Goal: Information Seeking & Learning: Check status

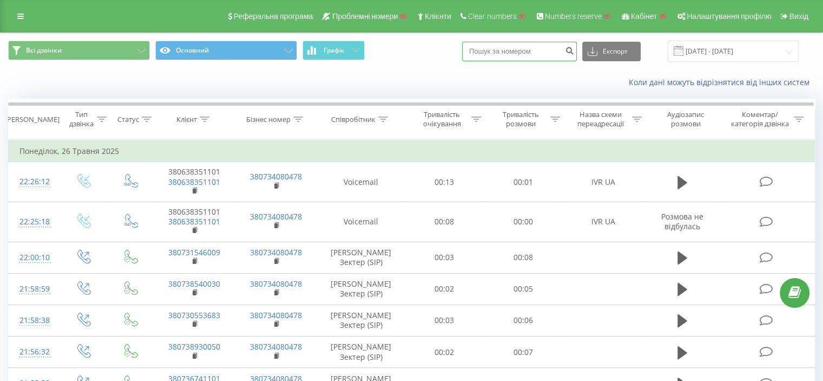
click at [532, 48] on input at bounding box center [519, 51] width 115 height 19
paste input
drag, startPoint x: 520, startPoint y: 48, endPoint x: 434, endPoint y: 42, distance: 85.7
click at [434, 42] on div "Всі дзвінки Основний Графік Експорт .csv .xls .xlsx [DATE] - [DATE]" at bounding box center [411, 51] width 807 height 21
paste input "48736754604"
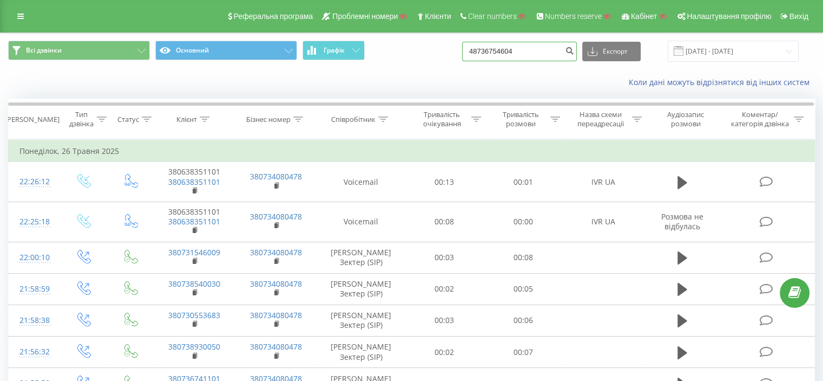
type input "48736754604"
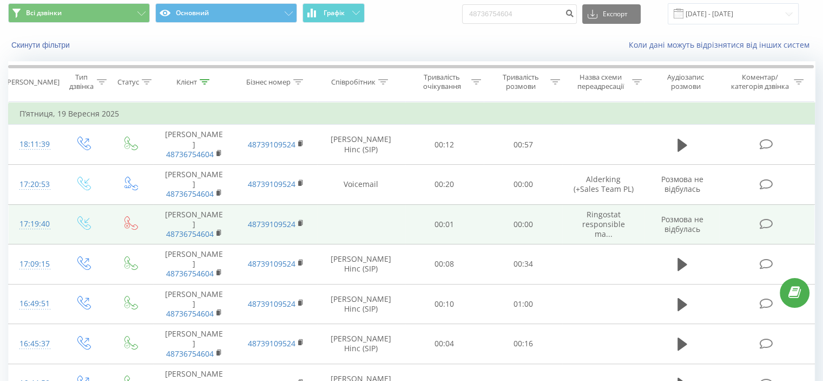
scroll to position [54, 0]
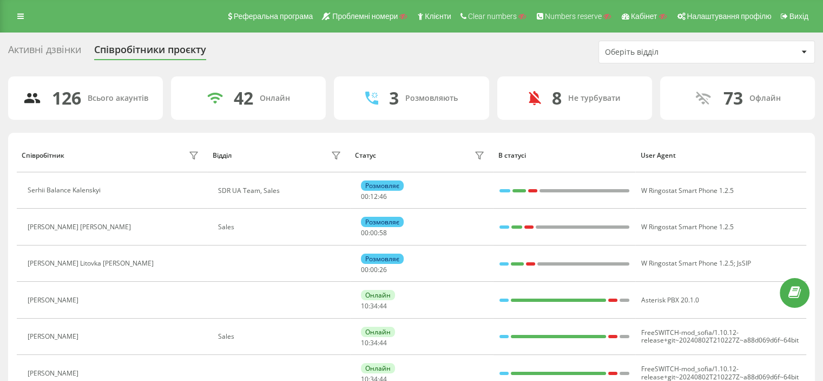
click at [664, 50] on div "Оберіть відділ" at bounding box center [669, 52] width 129 height 9
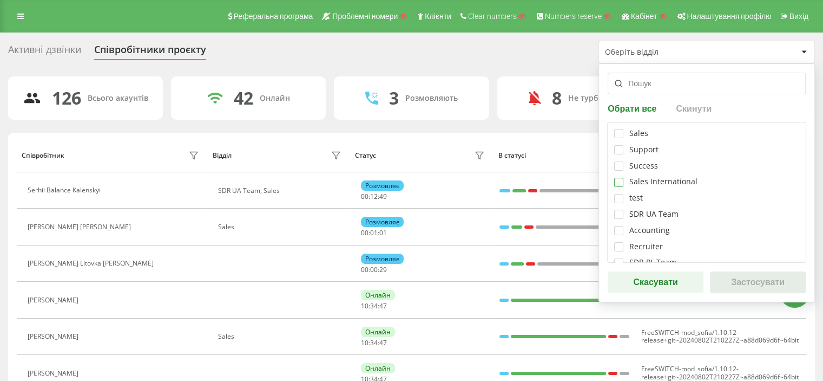
click at [615, 178] on label at bounding box center [618, 178] width 9 height 0
checkbox input "true"
click at [737, 279] on button "Застосувати" at bounding box center [758, 282] width 96 height 22
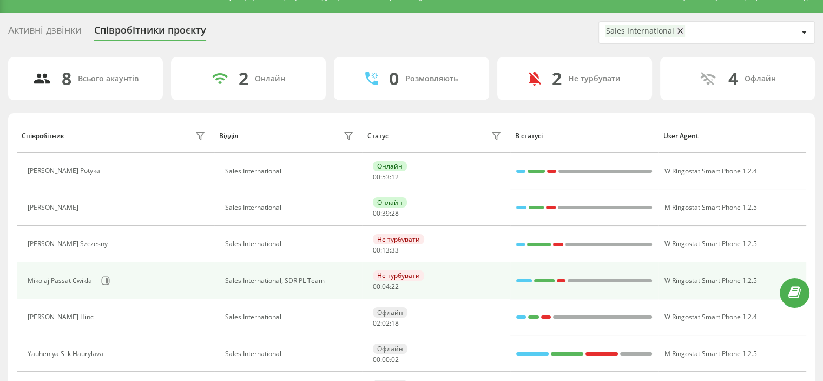
scroll to position [54, 0]
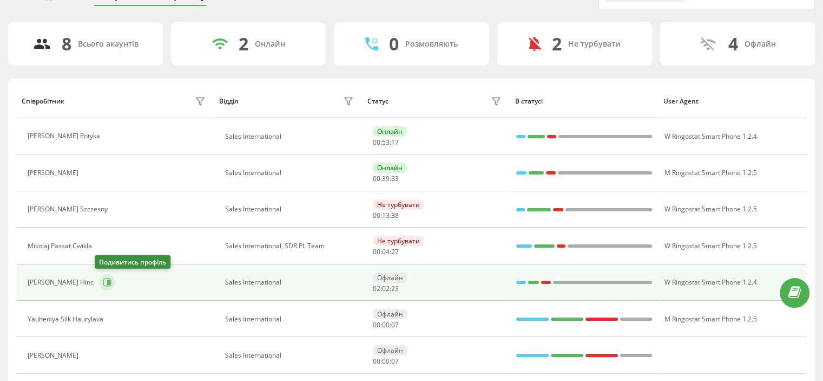
click at [103, 285] on icon at bounding box center [107, 282] width 8 height 8
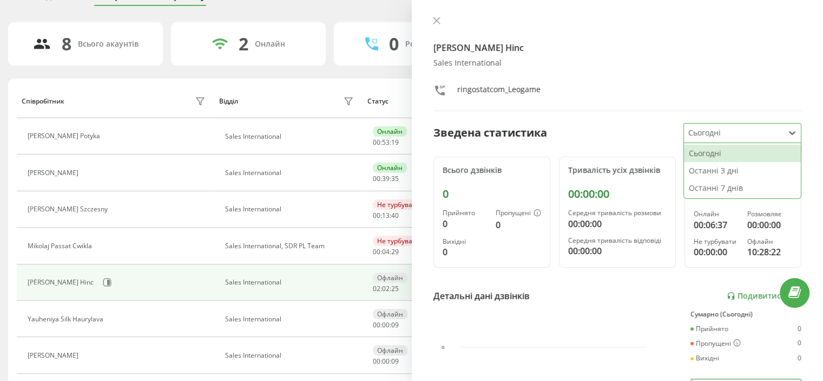
click at [724, 139] on div at bounding box center [734, 133] width 91 height 12
click at [732, 176] on div "Останні 3 дні" at bounding box center [742, 170] width 117 height 17
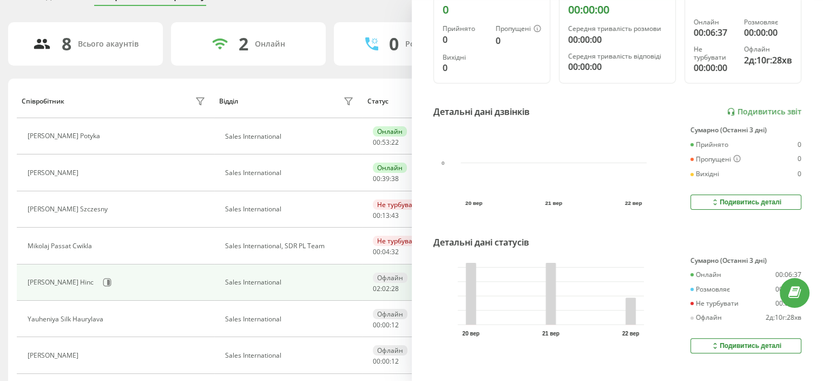
scroll to position [210, 0]
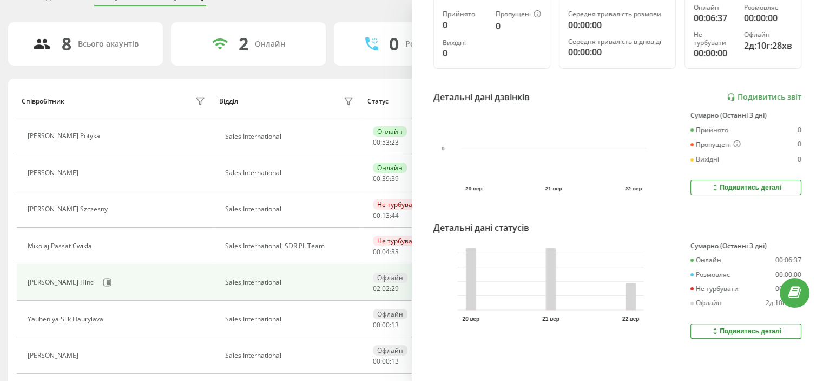
click at [711, 326] on icon at bounding box center [715, 330] width 9 height 9
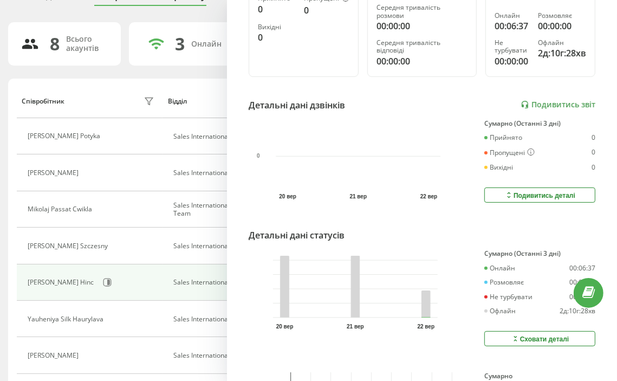
scroll to position [0, 0]
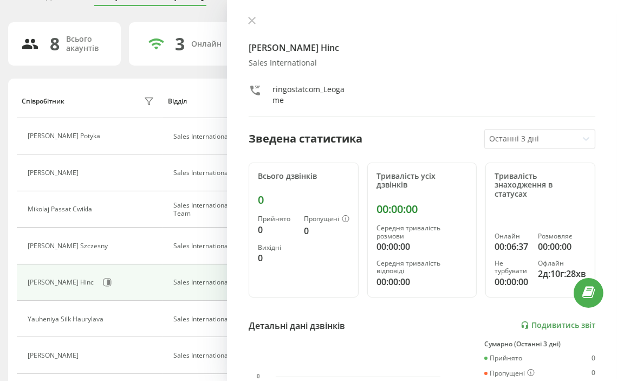
click at [515, 136] on div at bounding box center [531, 139] width 84 height 12
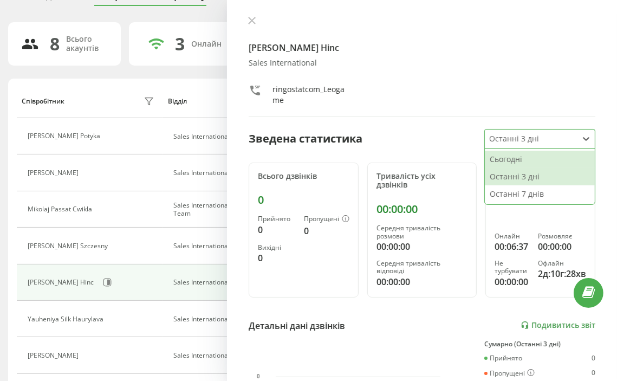
click at [539, 160] on div "Сьогодні" at bounding box center [539, 158] width 110 height 17
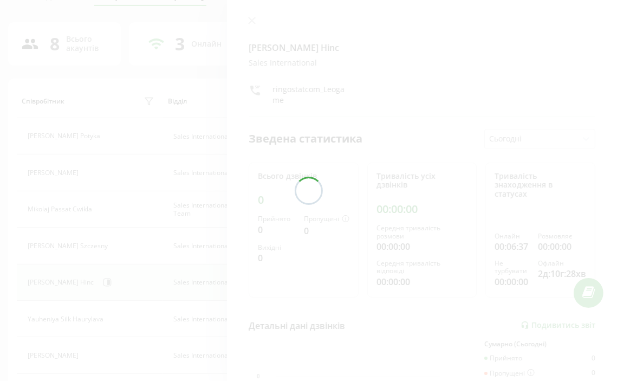
click at [517, 135] on div "Активні дзвінки Співробітники проєкту Sales International 8 Всього акаунтів 3 О…" at bounding box center [308, 214] width 600 height 456
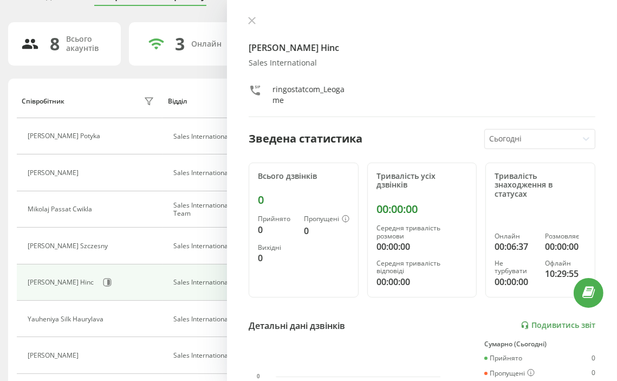
click at [517, 135] on div at bounding box center [531, 139] width 84 height 12
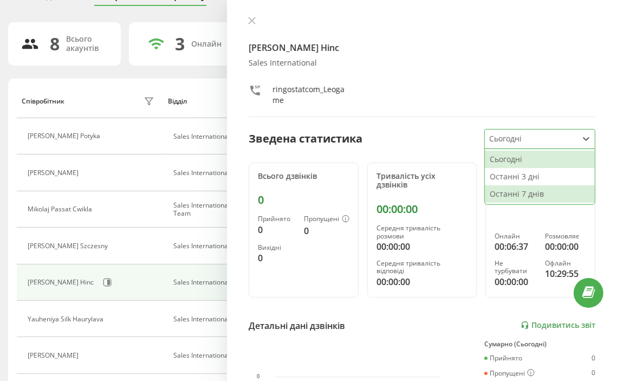
click at [520, 195] on div "Останні 7 днів" at bounding box center [539, 193] width 110 height 17
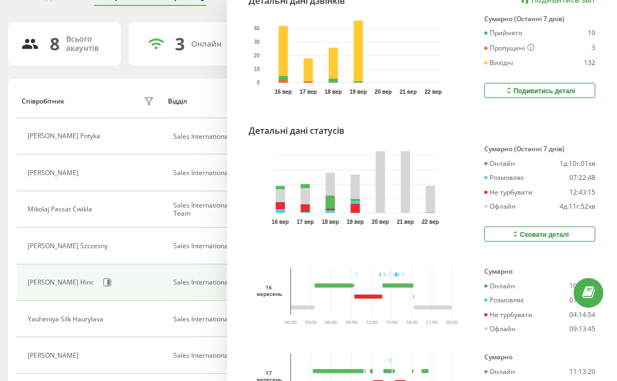
scroll to position [650, 0]
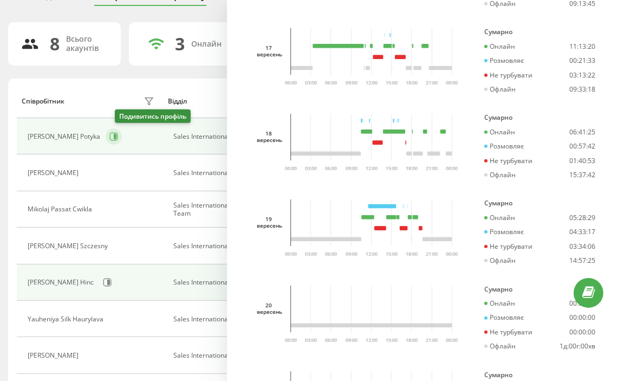
click at [122, 140] on button at bounding box center [114, 136] width 16 height 16
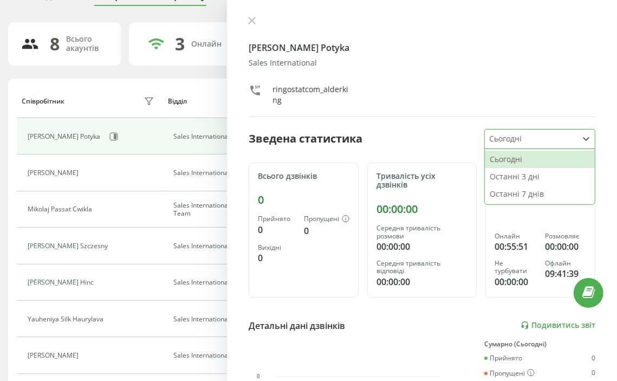
click at [524, 138] on div at bounding box center [531, 139] width 84 height 12
click at [528, 199] on div "Останні 7 днів" at bounding box center [539, 193] width 110 height 17
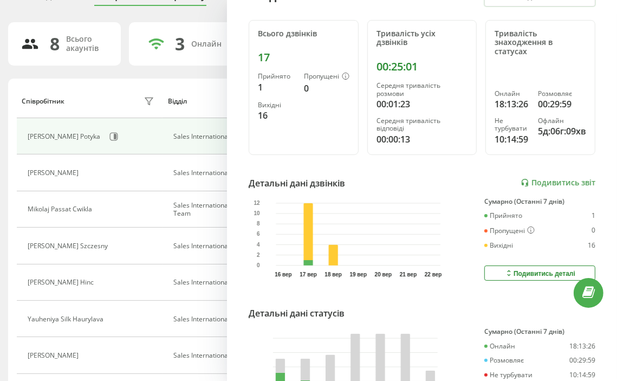
scroll to position [234, 0]
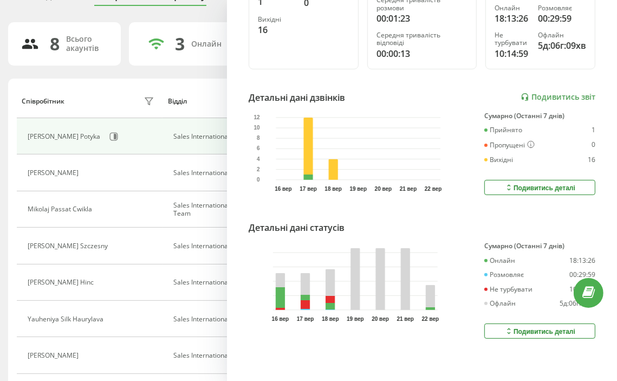
click at [493, 323] on button "Подивитись деталі" at bounding box center [539, 330] width 111 height 15
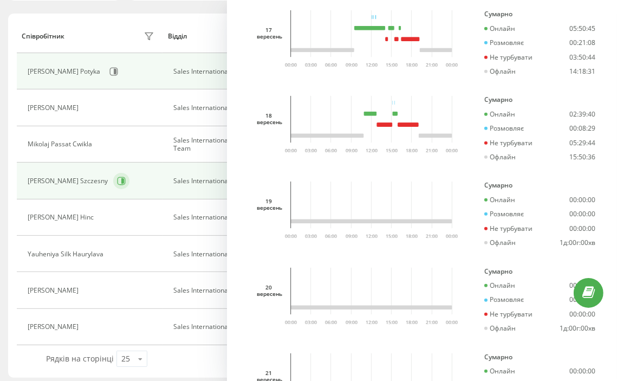
scroll to position [122, 0]
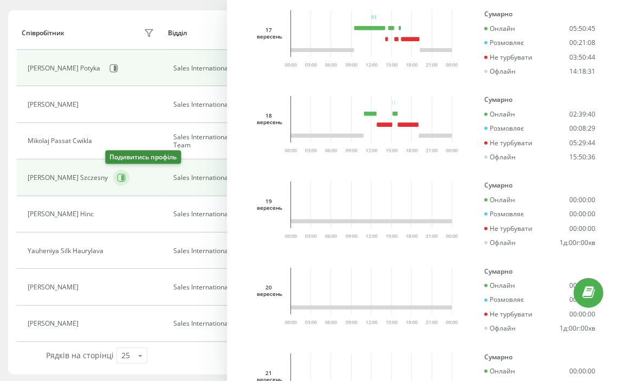
click at [117, 180] on icon at bounding box center [121, 177] width 8 height 8
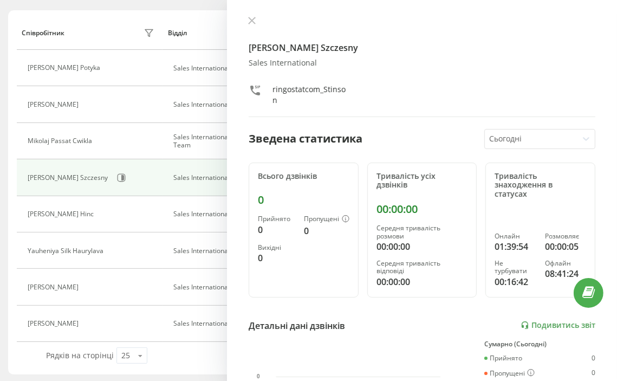
click at [550, 145] on div "Сьогодні" at bounding box center [530, 138] width 93 height 19
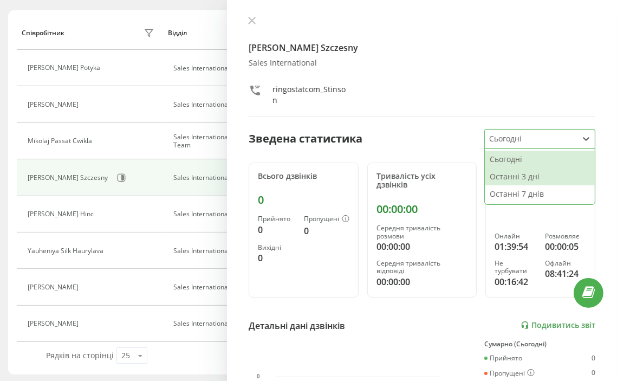
click at [533, 171] on div "Останні 3 дні" at bounding box center [539, 176] width 110 height 17
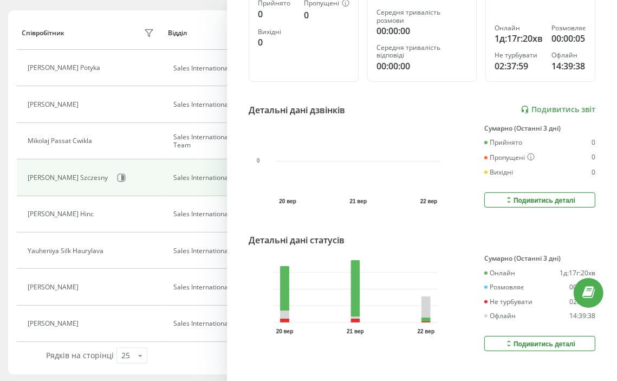
scroll to position [234, 0]
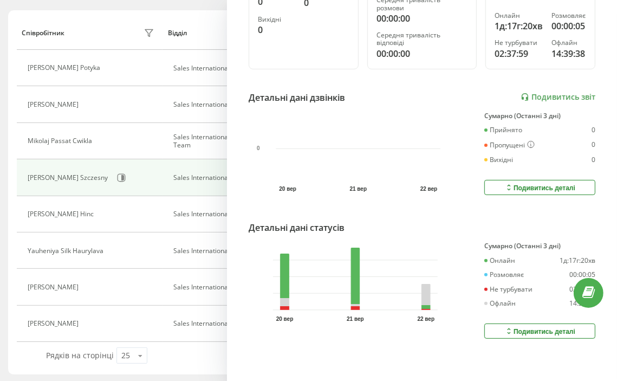
click at [500, 327] on button "Подивитись деталі" at bounding box center [539, 330] width 111 height 15
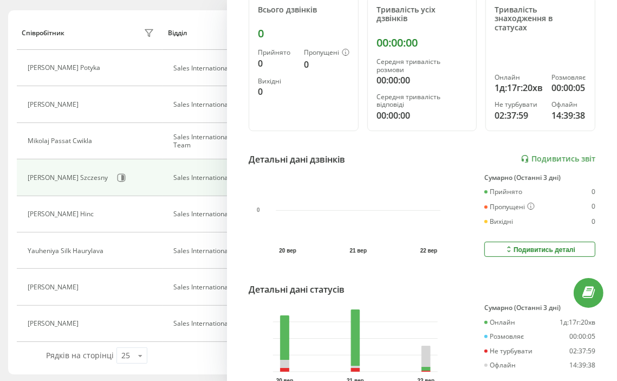
scroll to position [0, 0]
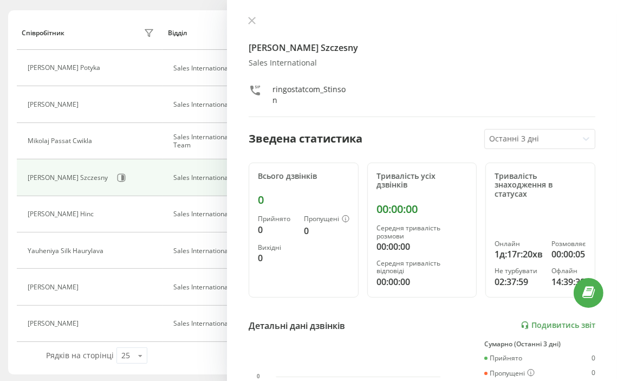
click at [500, 138] on div at bounding box center [531, 139] width 84 height 12
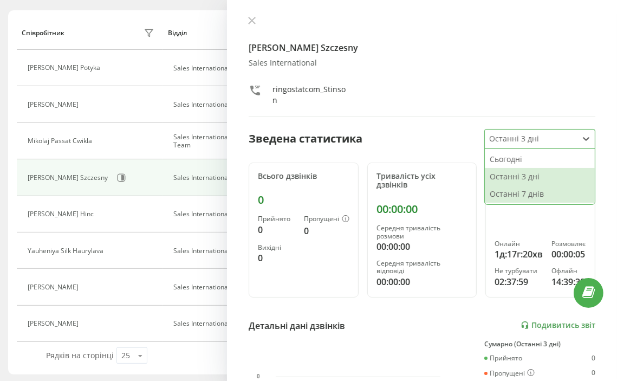
click at [515, 196] on div "Останні 7 днів" at bounding box center [539, 193] width 110 height 17
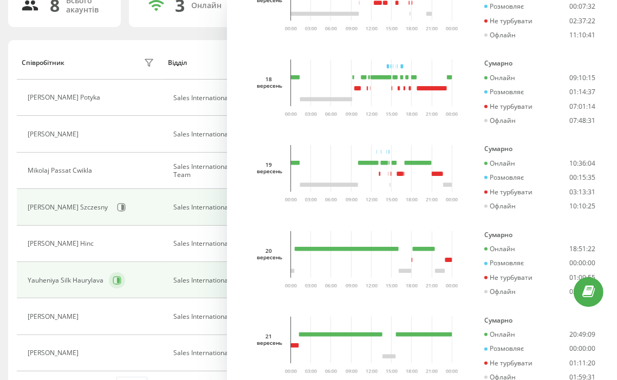
scroll to position [69, 0]
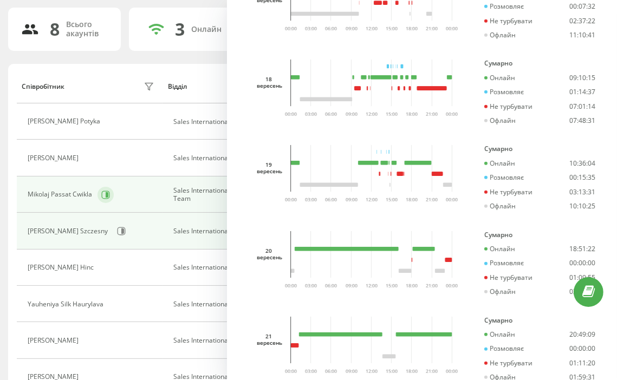
click at [107, 192] on icon at bounding box center [107, 194] width 3 height 5
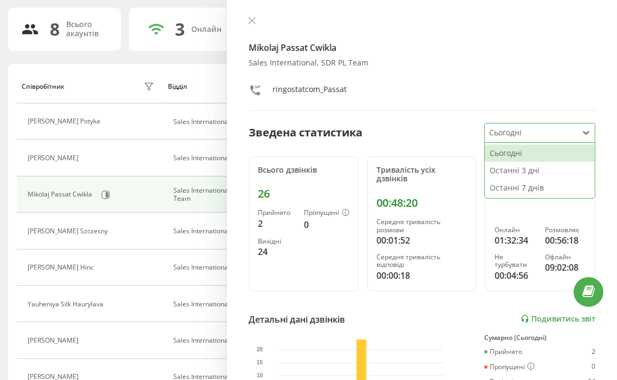
click at [512, 135] on div at bounding box center [531, 133] width 84 height 12
click at [520, 192] on div "Останні 7 днів" at bounding box center [539, 187] width 110 height 17
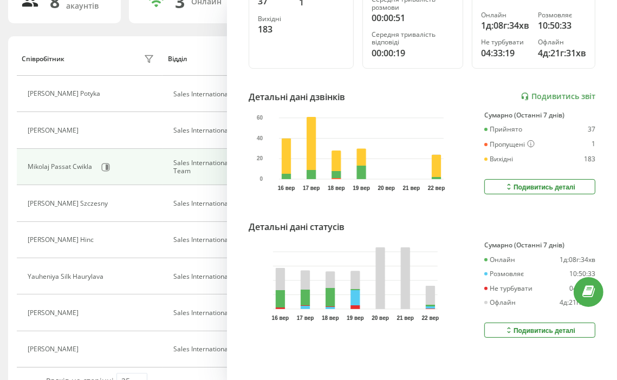
scroll to position [123, 0]
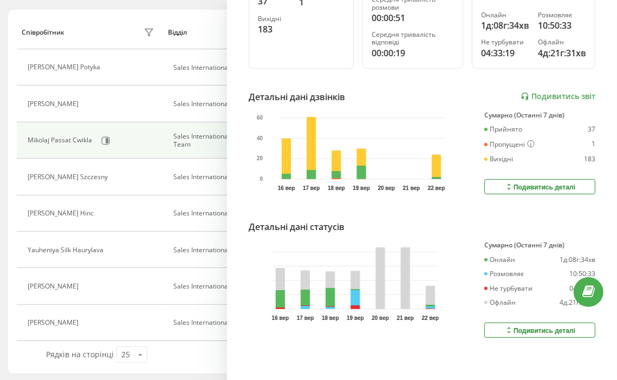
click at [504, 326] on icon at bounding box center [508, 330] width 9 height 9
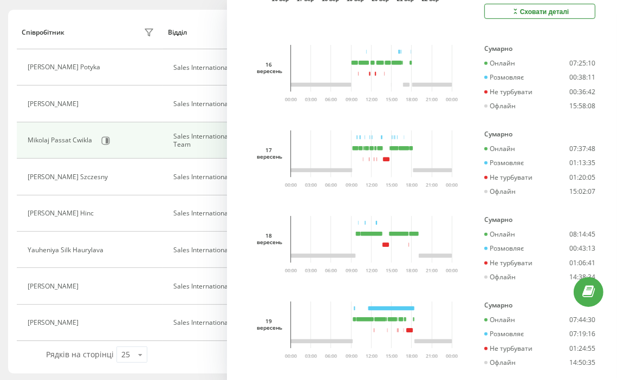
scroll to position [662, 0]
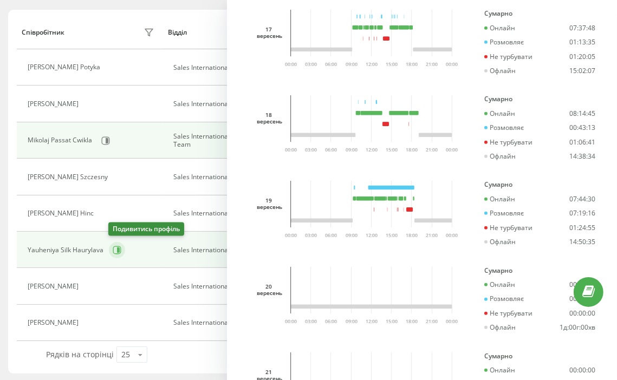
click at [113, 248] on icon at bounding box center [117, 250] width 9 height 9
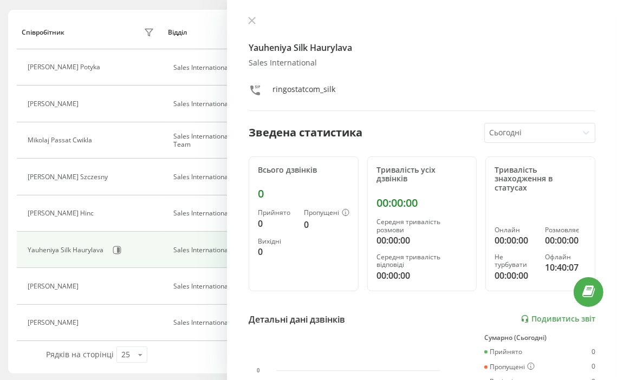
click at [520, 135] on div at bounding box center [531, 133] width 84 height 12
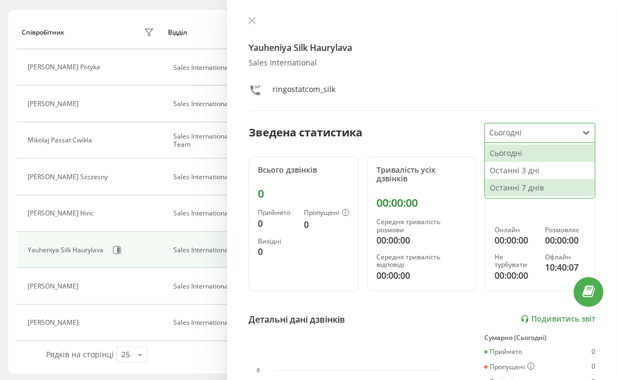
click at [514, 189] on div "Останні 7 днів" at bounding box center [539, 187] width 110 height 17
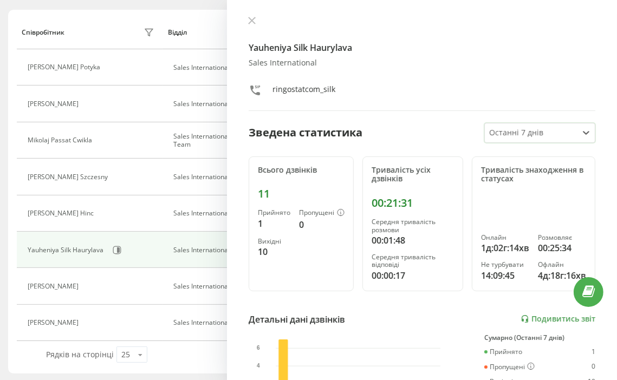
scroll to position [229, 0]
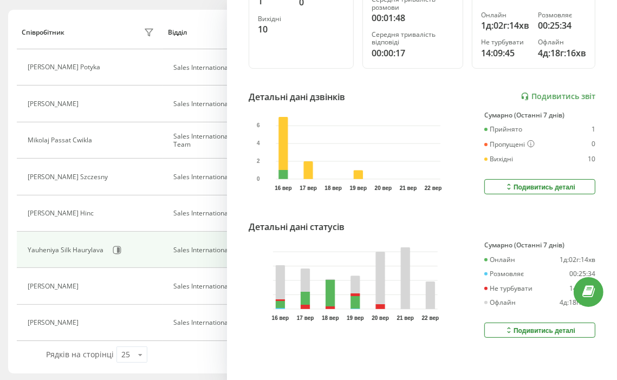
click at [519, 323] on button "Подивитись деталі" at bounding box center [539, 330] width 111 height 15
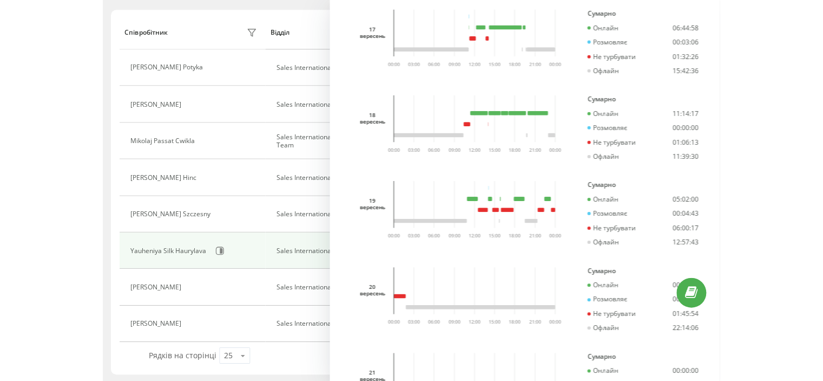
scroll to position [122, 0]
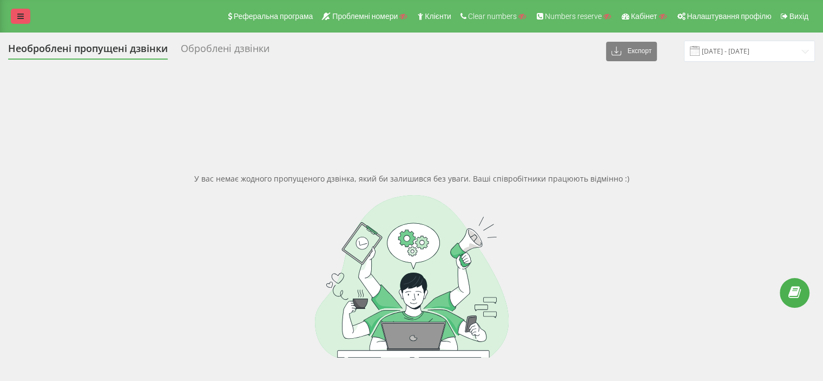
click at [28, 19] on link at bounding box center [20, 16] width 19 height 15
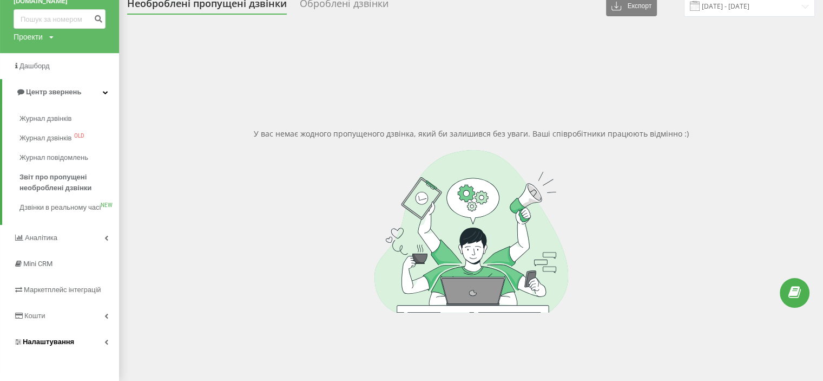
scroll to position [82, 0]
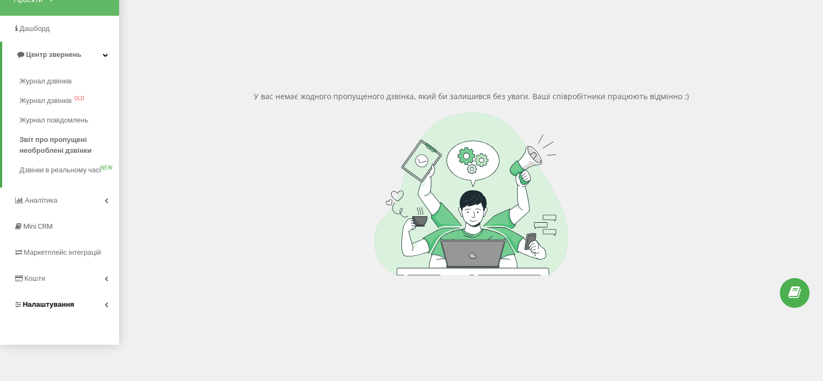
click at [61, 308] on span "Налаштування" at bounding box center [48, 304] width 51 height 8
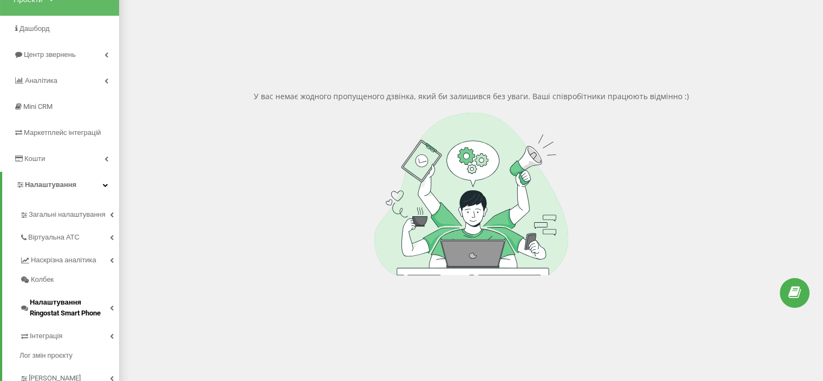
scroll to position [116, 0]
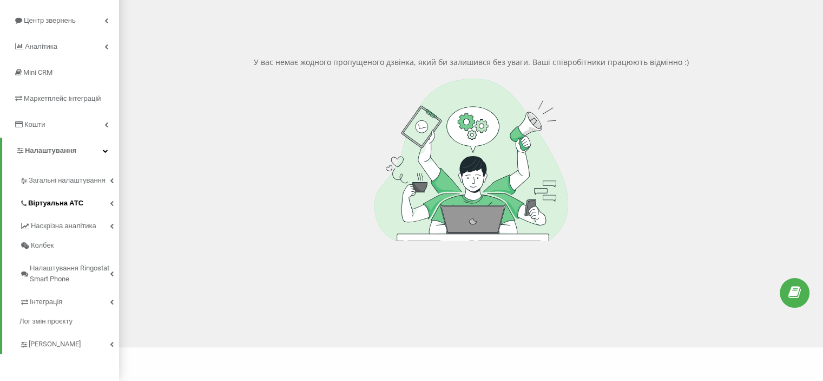
click at [64, 199] on span "Віртуальна АТС" at bounding box center [55, 203] width 55 height 11
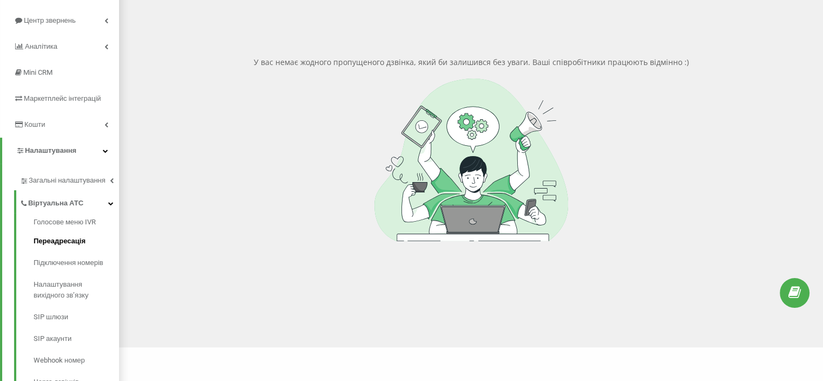
click at [67, 236] on span "Переадресація" at bounding box center [60, 240] width 52 height 11
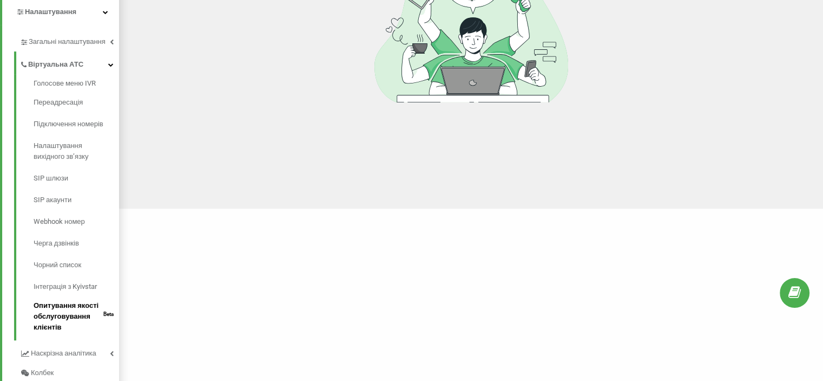
scroll to position [279, 0]
